Goal: Task Accomplishment & Management: Use online tool/utility

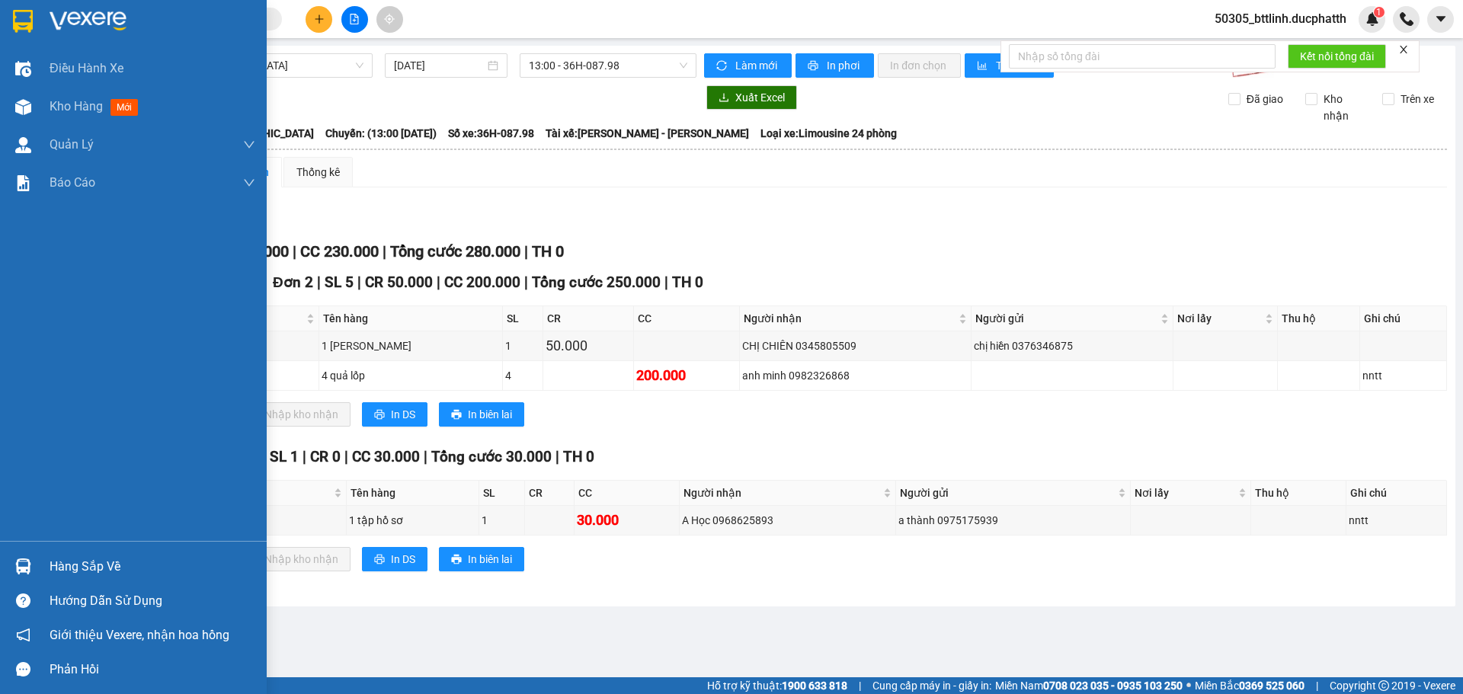
click at [50, 569] on div "Hàng sắp về" at bounding box center [153, 566] width 206 height 23
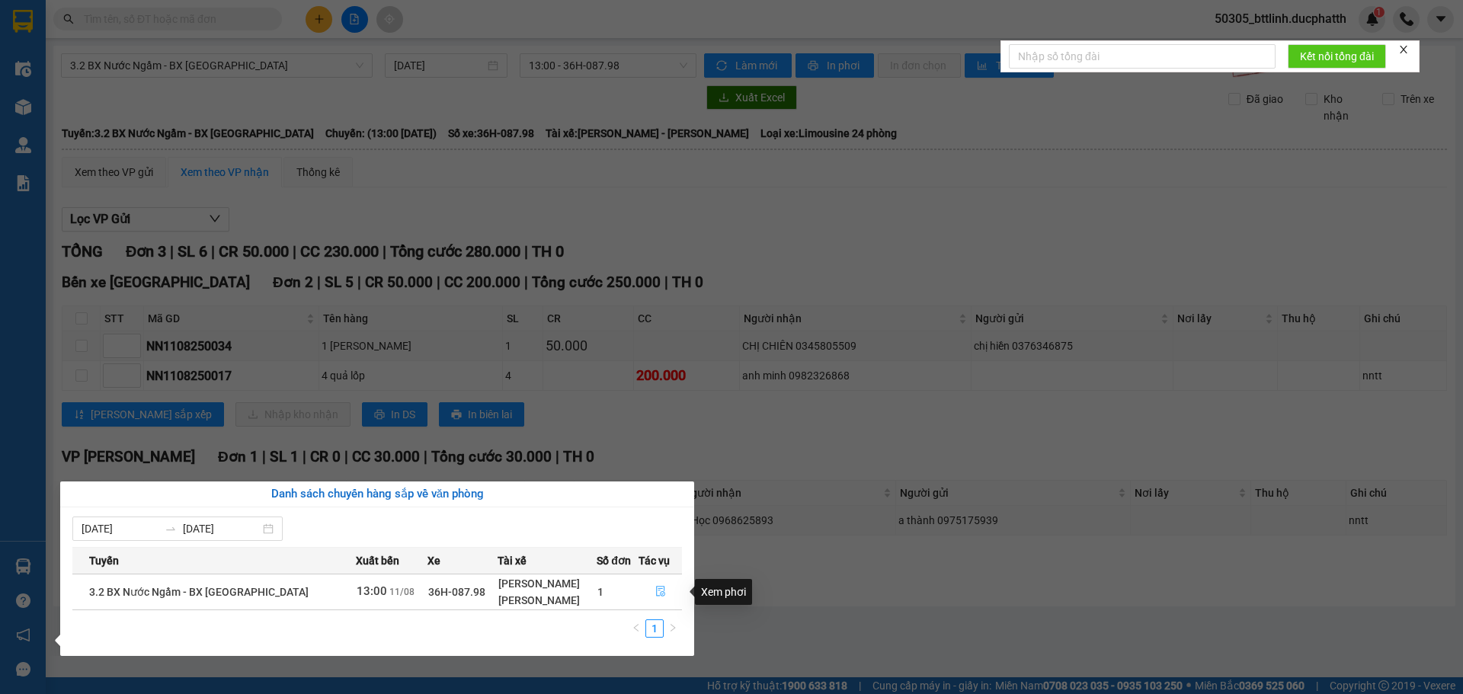
click at [661, 591] on icon "file-done" at bounding box center [660, 591] width 11 height 11
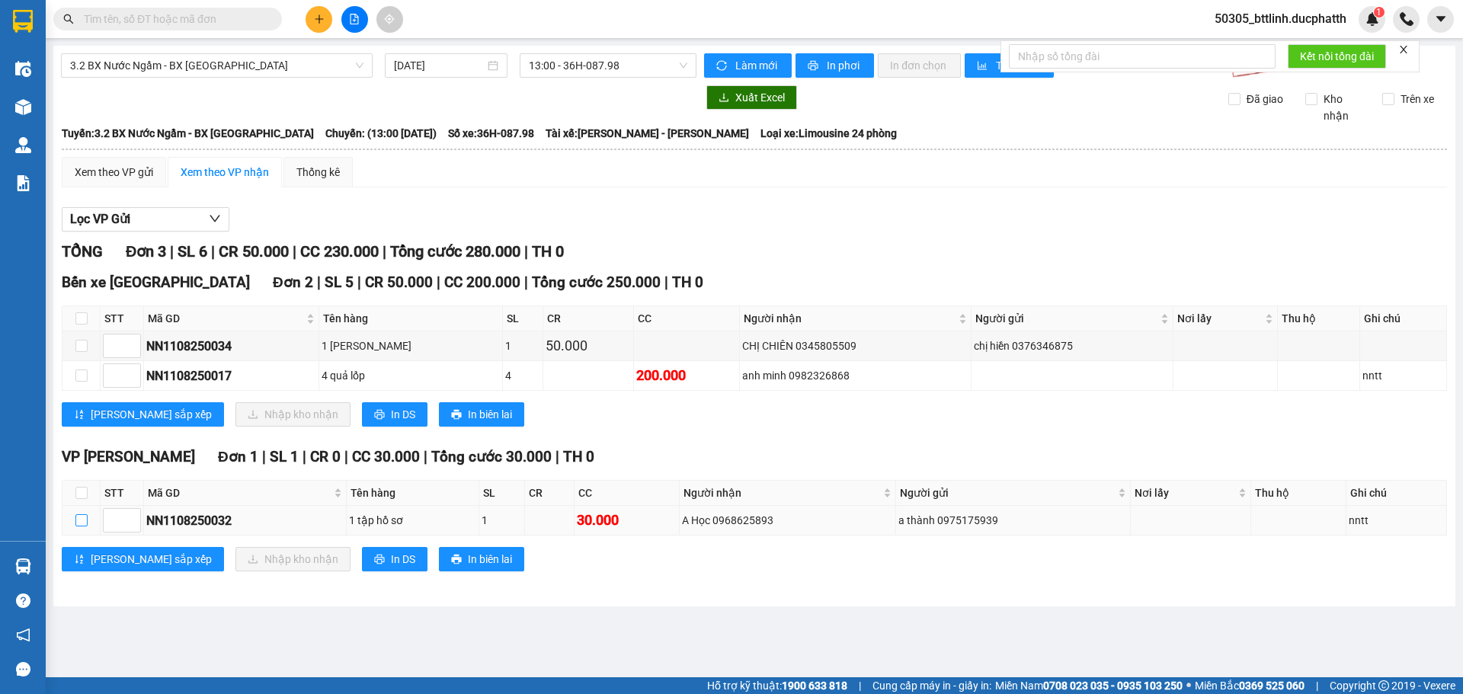
click at [84, 520] on input "checkbox" at bounding box center [81, 520] width 12 height 12
checkbox input "true"
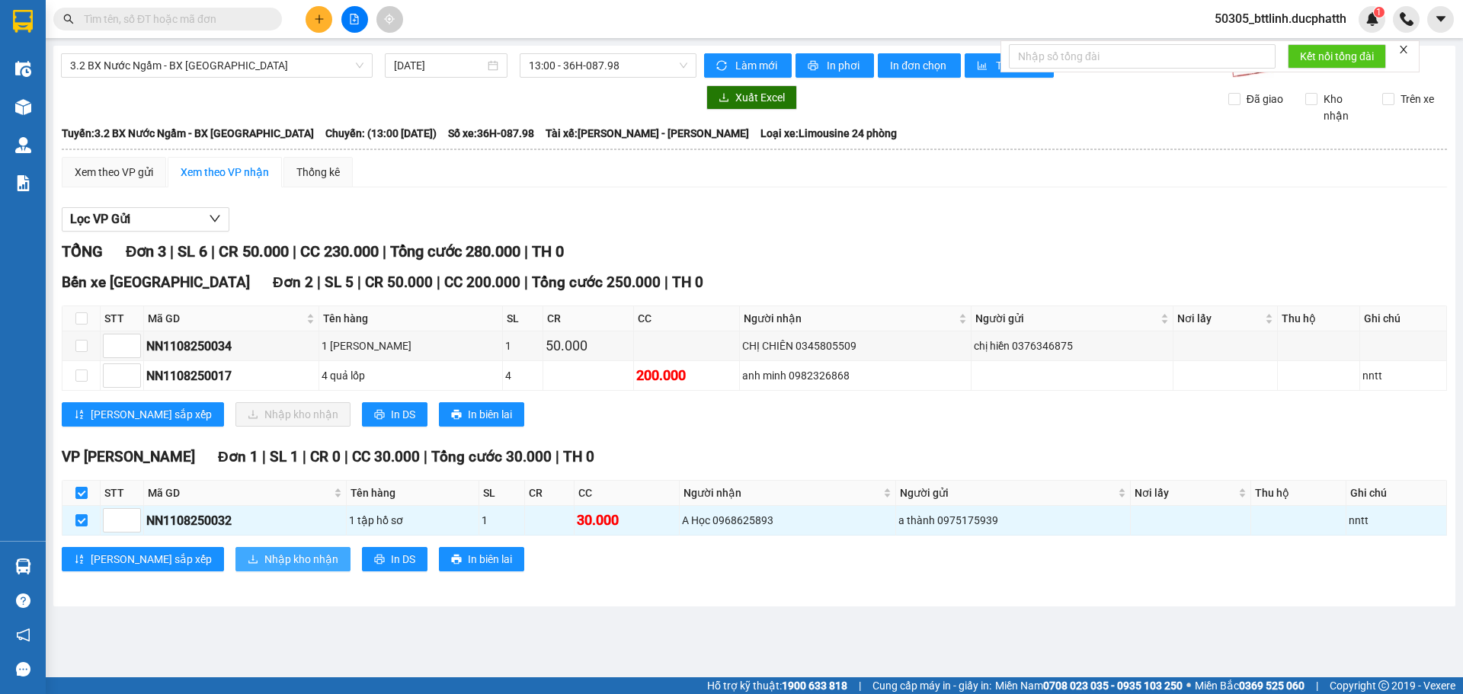
click at [264, 564] on span "Nhập kho nhận" at bounding box center [301, 559] width 74 height 17
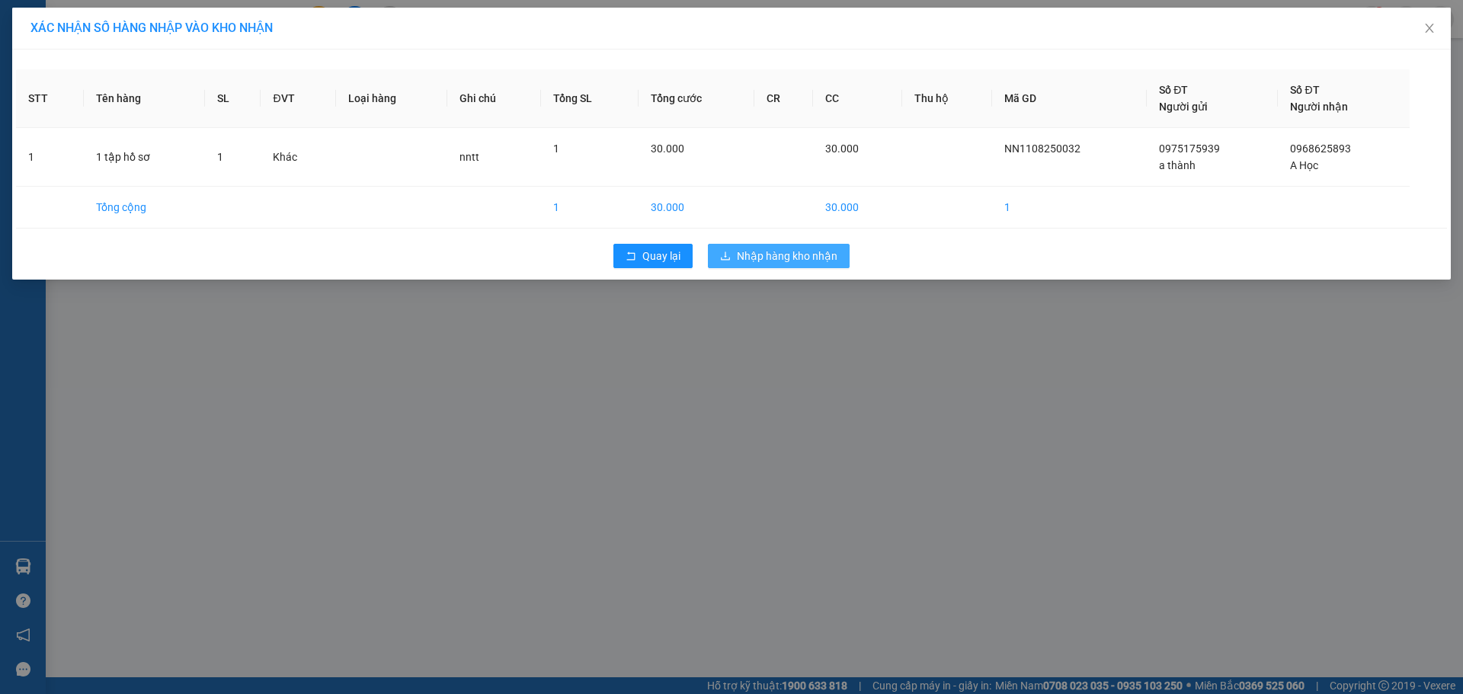
click at [809, 260] on span "Nhập hàng kho nhận" at bounding box center [787, 256] width 101 height 17
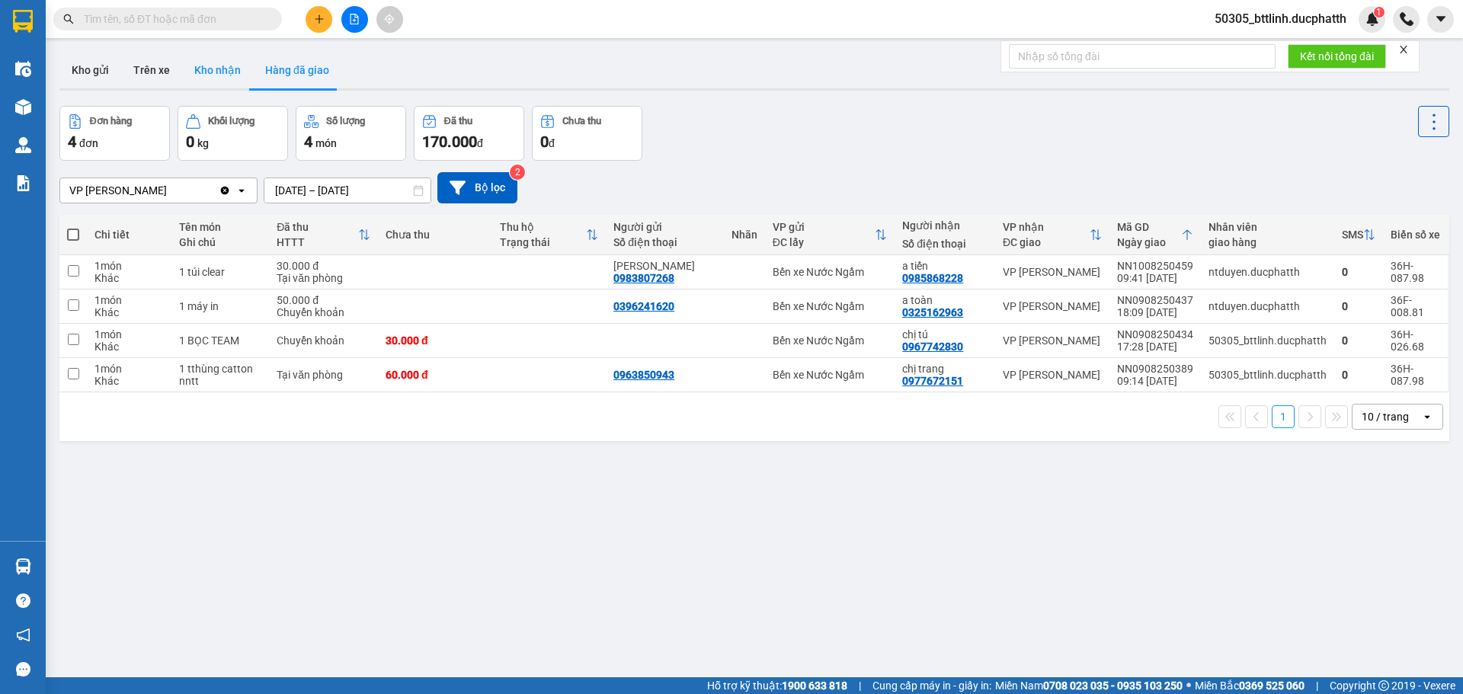
click at [202, 75] on button "Kho nhận" at bounding box center [217, 70] width 71 height 37
